Goal: Transaction & Acquisition: Download file/media

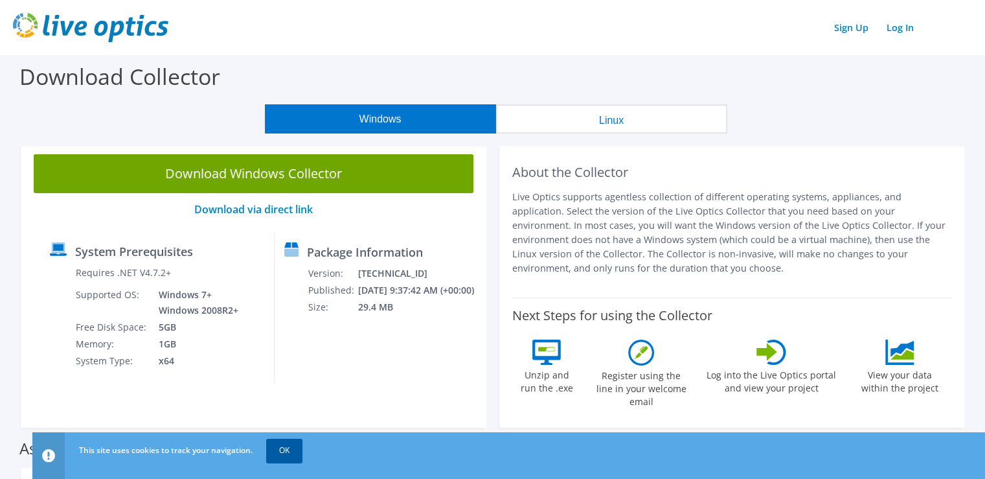
click at [288, 455] on link "OK" at bounding box center [284, 450] width 36 height 23
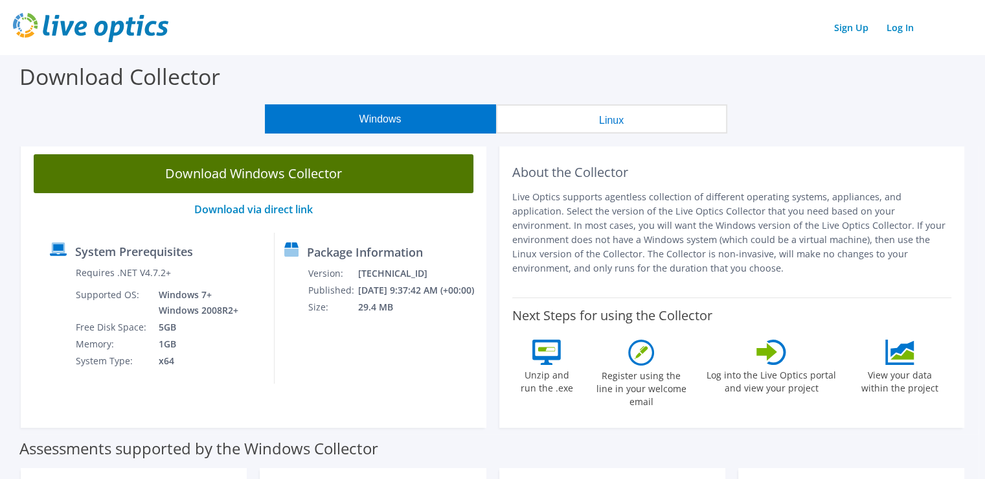
click at [298, 174] on link "Download Windows Collector" at bounding box center [254, 173] width 440 height 39
